Goal: Navigation & Orientation: Go to known website

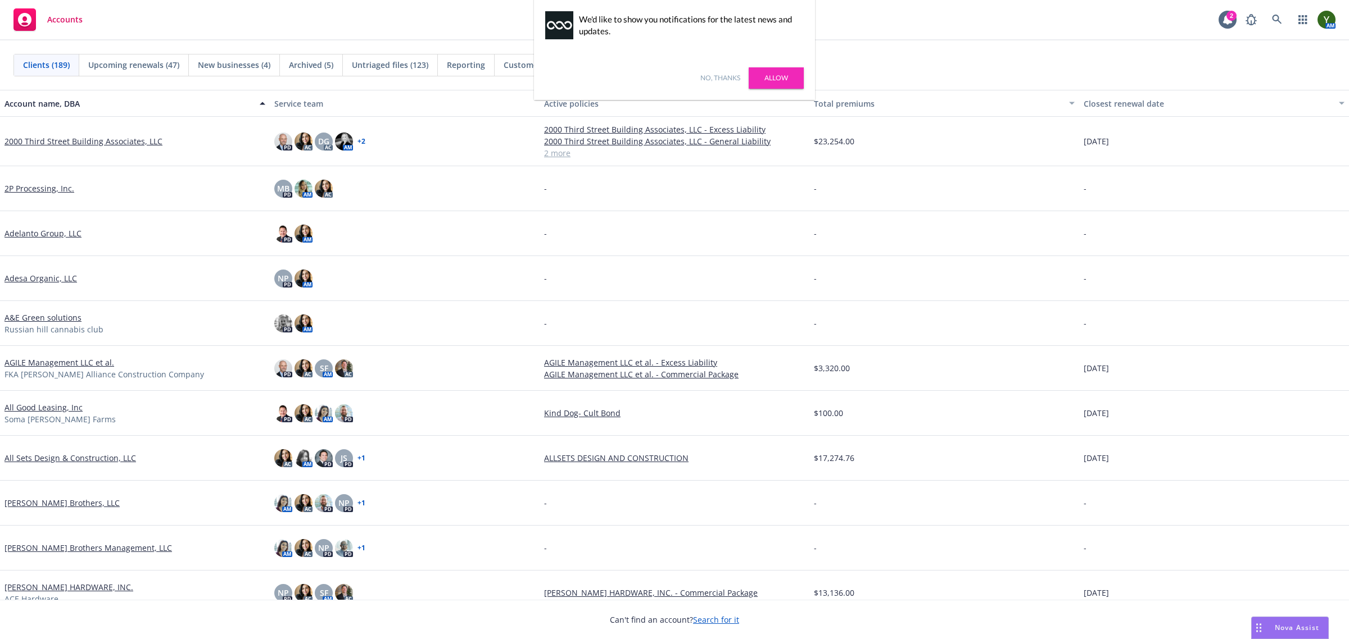
click at [721, 70] on div "No, thanks [PERSON_NAME]" at bounding box center [674, 78] width 281 height 44
click at [715, 76] on link "No, thanks" at bounding box center [720, 78] width 40 height 10
